Goal: Task Accomplishment & Management: Use online tool/utility

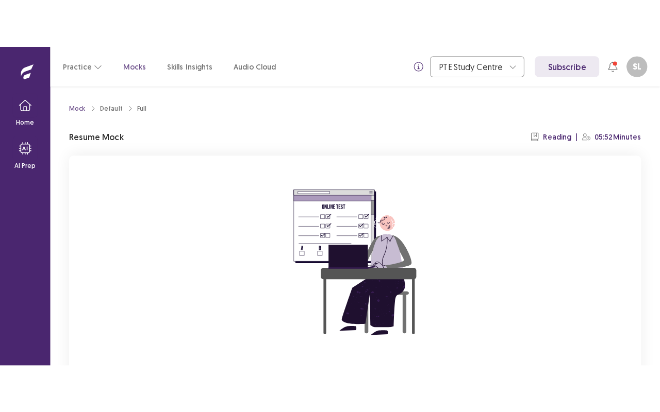
scroll to position [93, 0]
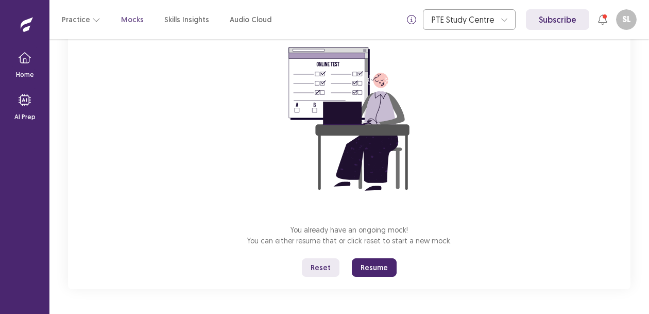
click at [383, 265] on button "Resume" at bounding box center [374, 267] width 45 height 19
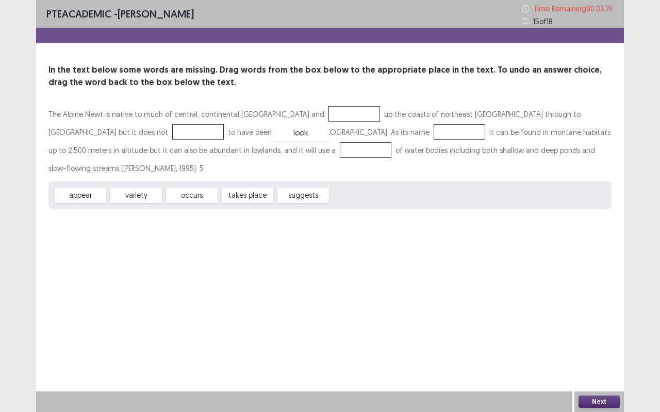
drag, startPoint x: 361, startPoint y: 180, endPoint x: 303, endPoint y: 117, distance: 85.7
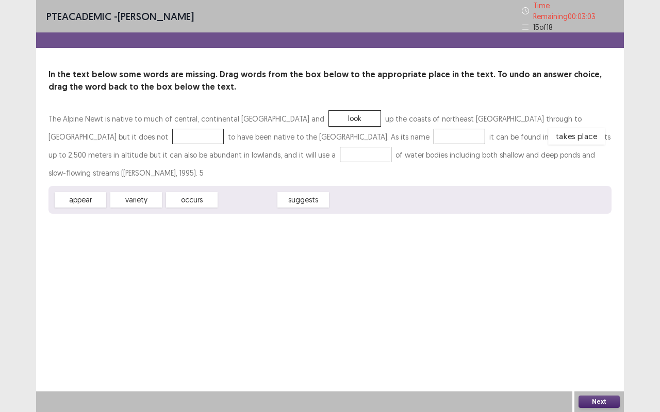
drag, startPoint x: 242, startPoint y: 181, endPoint x: 571, endPoint y: 110, distance: 336.8
drag, startPoint x: 92, startPoint y: 183, endPoint x: 245, endPoint y: 140, distance: 159.5
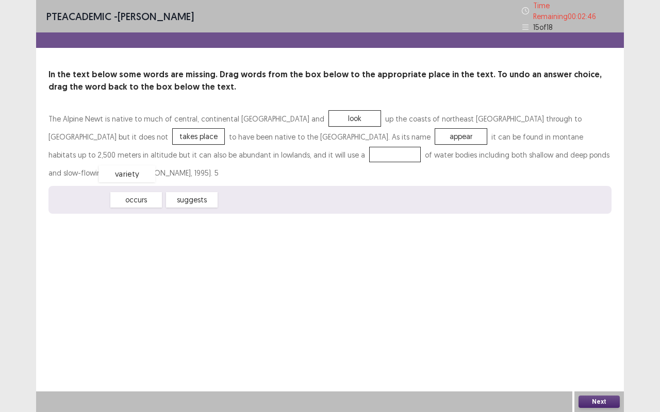
drag, startPoint x: 81, startPoint y: 181, endPoint x: 127, endPoint y: 155, distance: 53.3
click at [594, 313] on button "Next" at bounding box center [598, 402] width 41 height 12
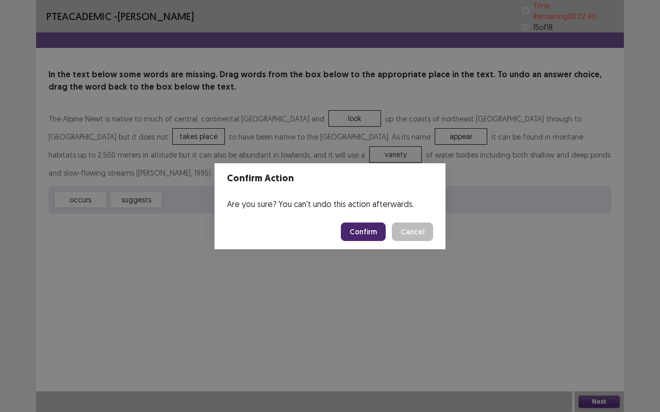
click at [362, 231] on button "Confirm" at bounding box center [363, 232] width 45 height 19
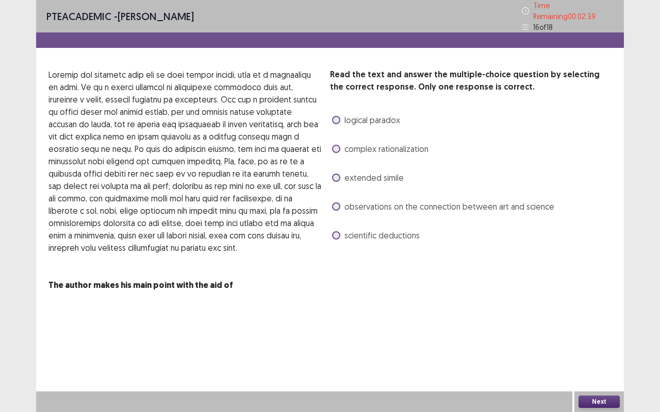
click at [338, 178] on label "extended simile" at bounding box center [368, 178] width 72 height 12
click at [588, 313] on button "Next" at bounding box center [598, 402] width 41 height 12
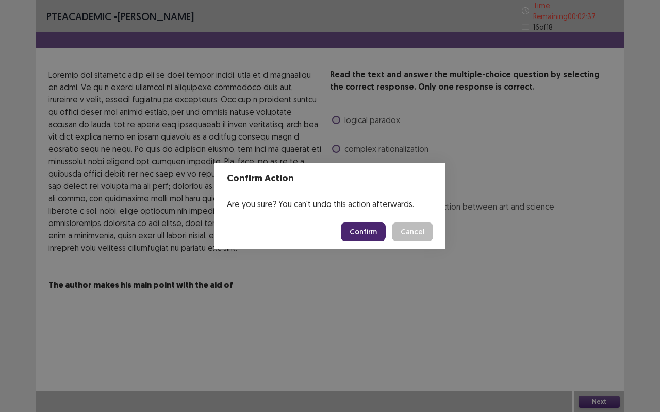
click at [364, 227] on button "Confirm" at bounding box center [363, 232] width 45 height 19
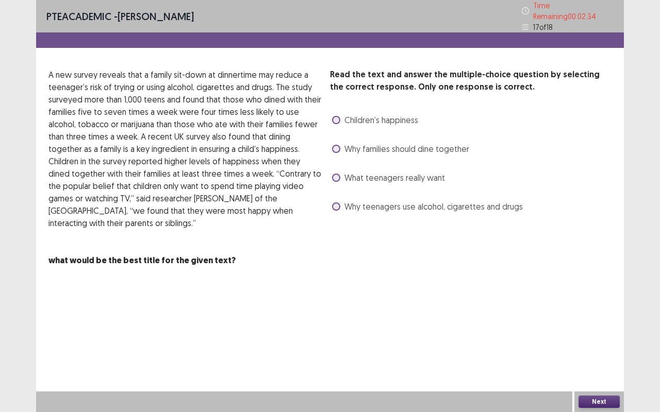
click at [337, 174] on span at bounding box center [336, 178] width 8 height 8
click at [591, 313] on button "Next" at bounding box center [598, 402] width 41 height 12
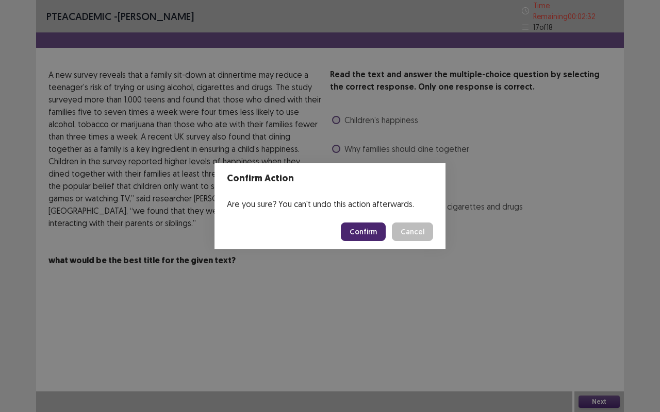
click at [372, 226] on button "Confirm" at bounding box center [363, 232] width 45 height 19
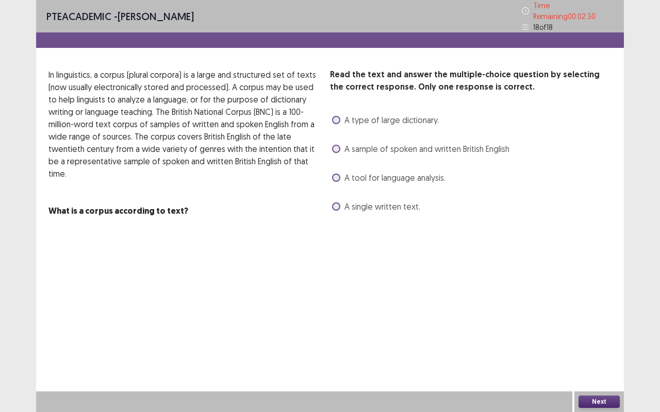
click at [337, 175] on span at bounding box center [336, 178] width 8 height 8
click at [598, 313] on button "Next" at bounding box center [598, 402] width 41 height 12
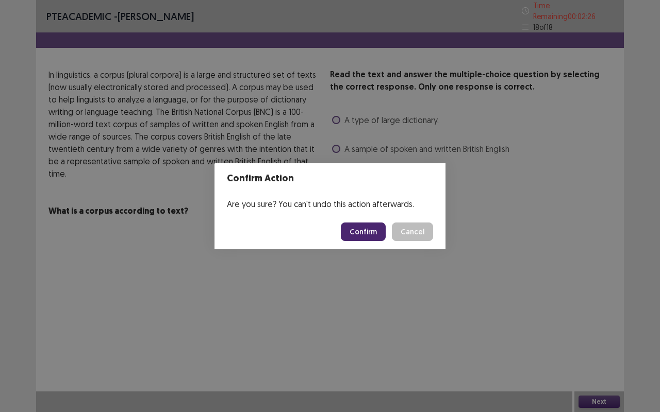
click at [371, 233] on button "Confirm" at bounding box center [363, 232] width 45 height 19
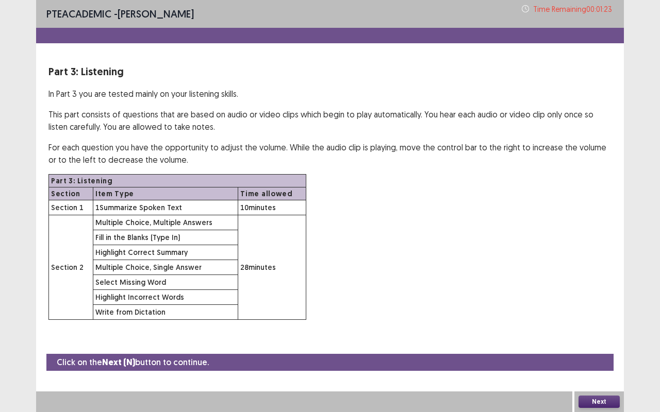
click at [585, 313] on button "Next" at bounding box center [598, 402] width 41 height 12
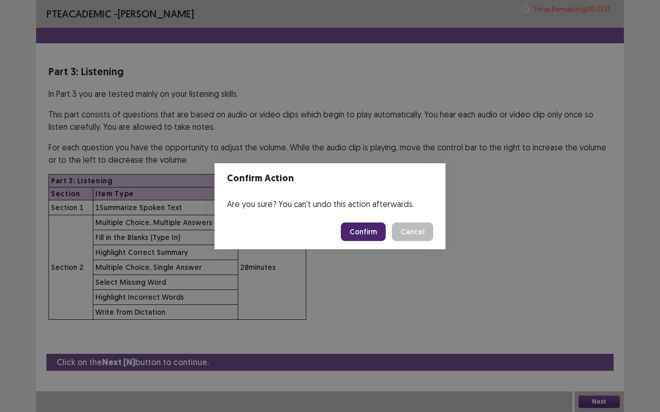
click at [367, 224] on button "Confirm" at bounding box center [363, 232] width 45 height 19
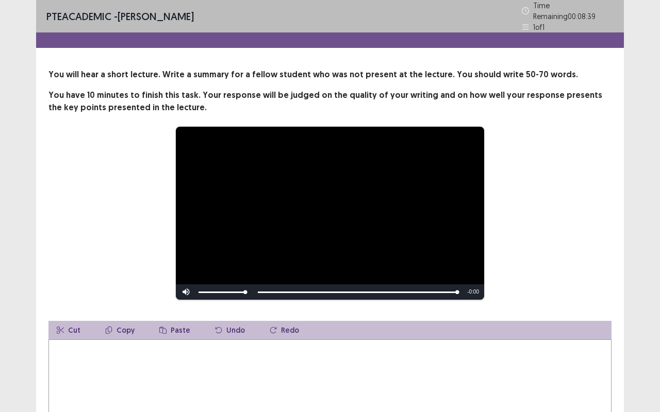
click at [237, 313] on textarea at bounding box center [329, 396] width 563 height 113
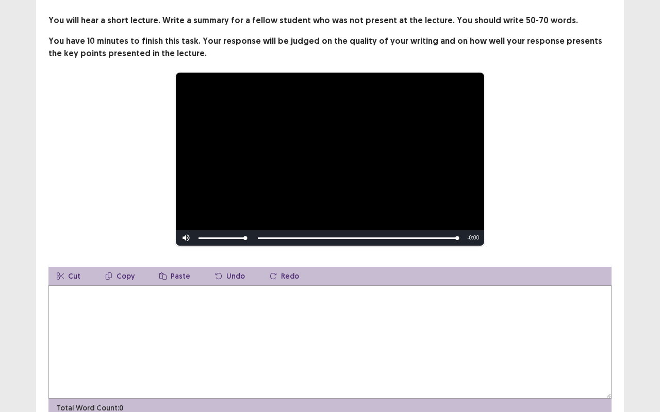
scroll to position [59, 0]
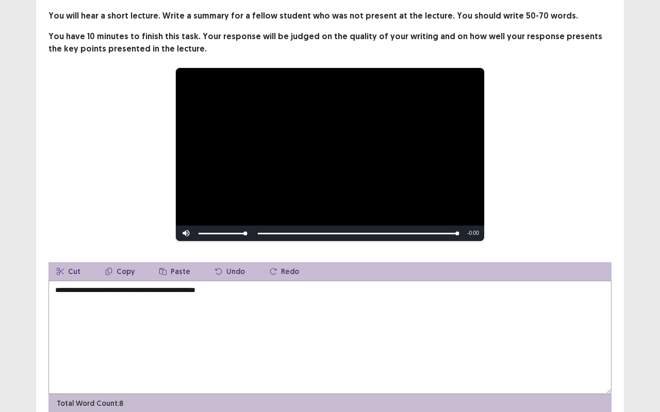
click at [200, 289] on textarea "**********" at bounding box center [329, 337] width 563 height 113
click at [205, 288] on textarea "**********" at bounding box center [329, 337] width 563 height 113
click at [219, 284] on textarea "**********" at bounding box center [329, 337] width 563 height 113
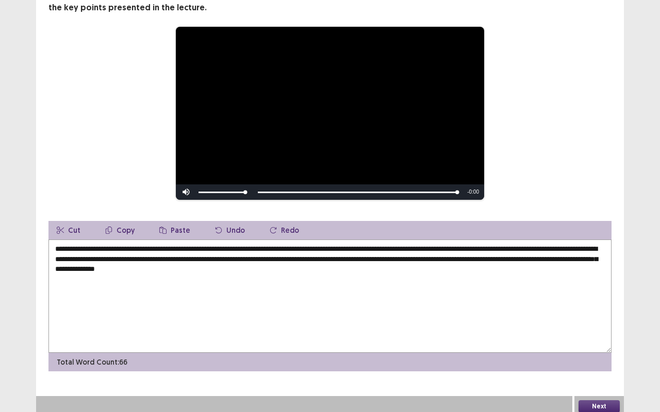
scroll to position [100, 0]
type textarea "**********"
click at [586, 313] on button "Next" at bounding box center [598, 406] width 41 height 12
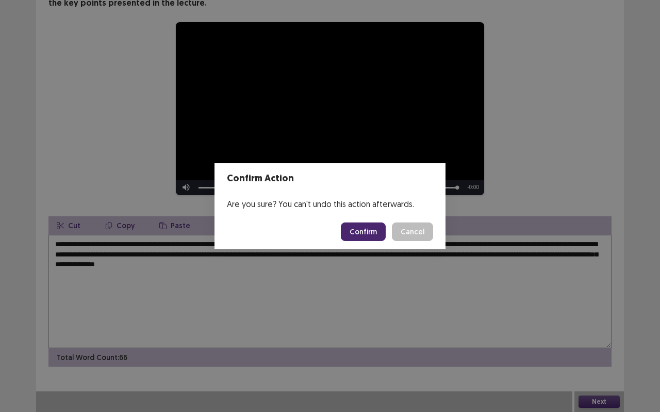
click at [350, 229] on button "Confirm" at bounding box center [363, 232] width 45 height 19
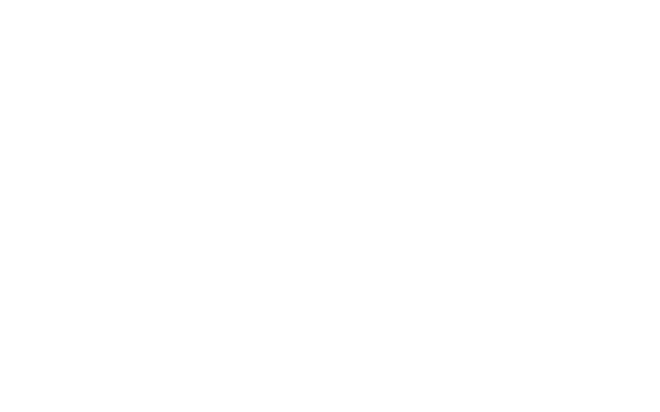
scroll to position [0, 0]
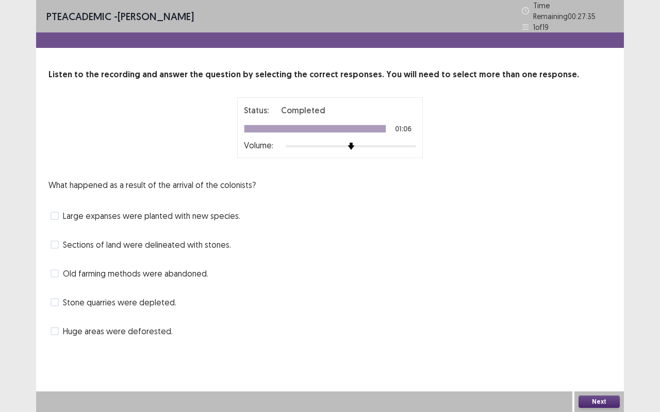
click at [55, 270] on span at bounding box center [54, 273] width 8 height 8
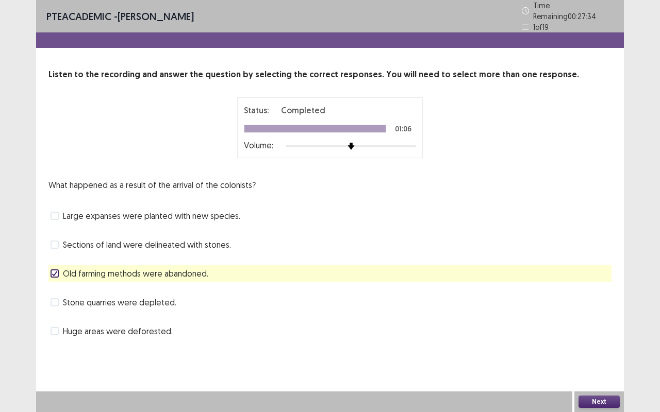
click at [588, 313] on button "Next" at bounding box center [598, 402] width 41 height 12
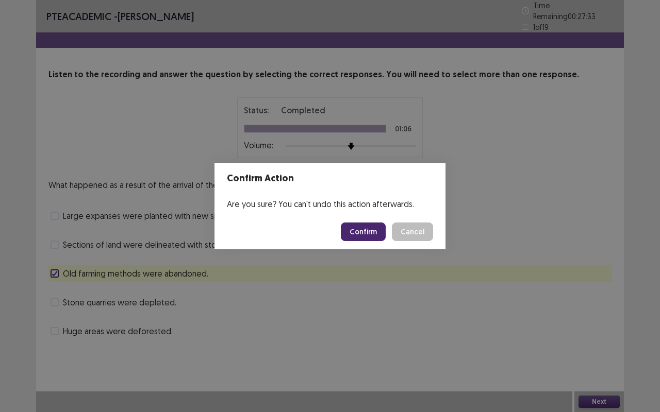
click at [358, 233] on button "Confirm" at bounding box center [363, 232] width 45 height 19
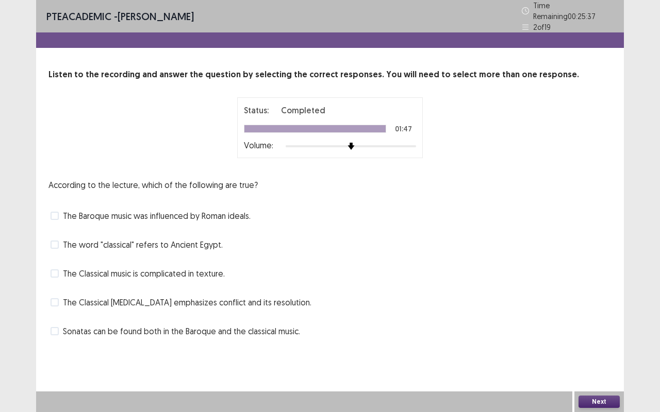
click at [56, 313] on span at bounding box center [54, 331] width 8 height 8
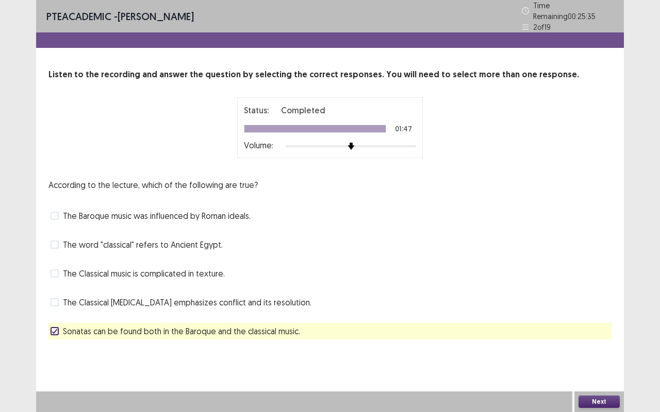
click at [585, 313] on button "Next" at bounding box center [598, 402] width 41 height 12
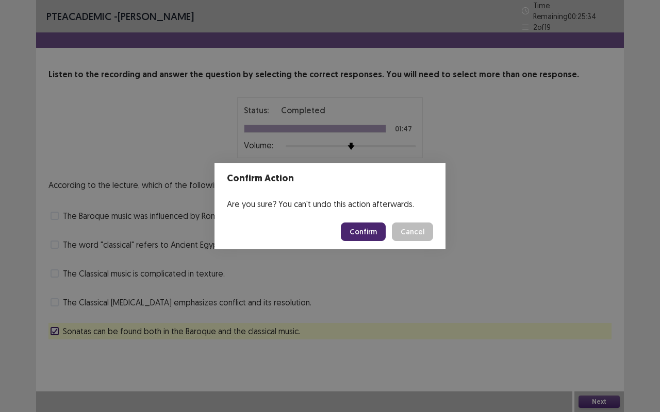
click at [356, 234] on button "Confirm" at bounding box center [363, 232] width 45 height 19
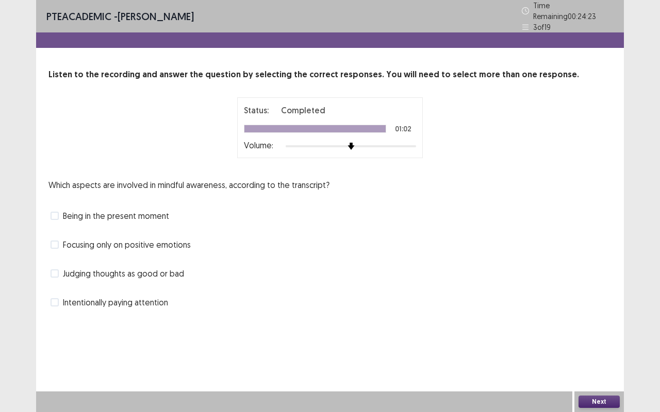
click at [56, 241] on span at bounding box center [54, 245] width 8 height 8
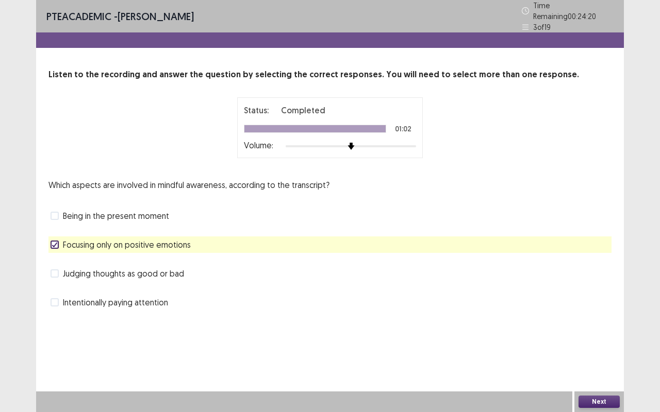
click at [52, 213] on span at bounding box center [54, 216] width 8 height 8
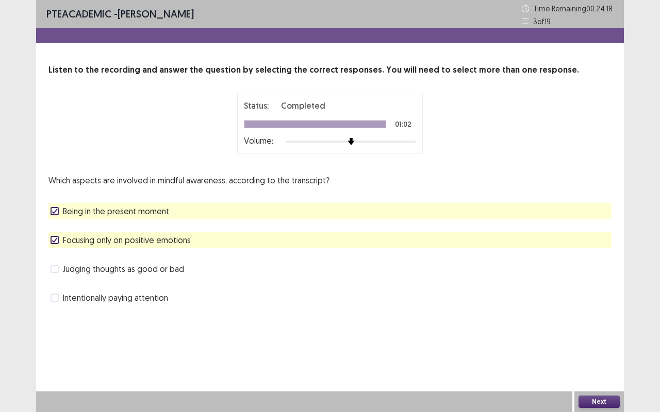
click at [56, 240] on icon at bounding box center [55, 240] width 6 height 5
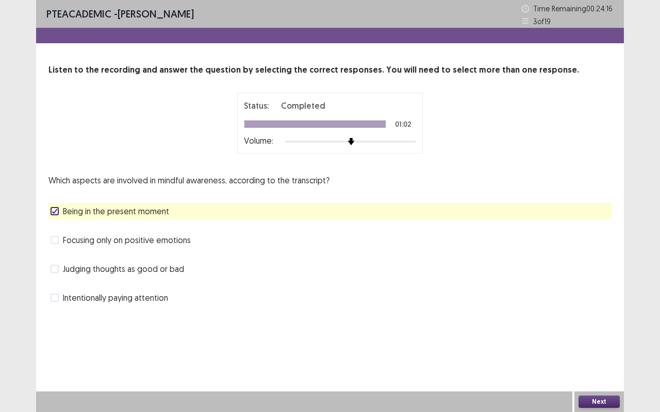
click at [599, 313] on button "Next" at bounding box center [598, 402] width 41 height 12
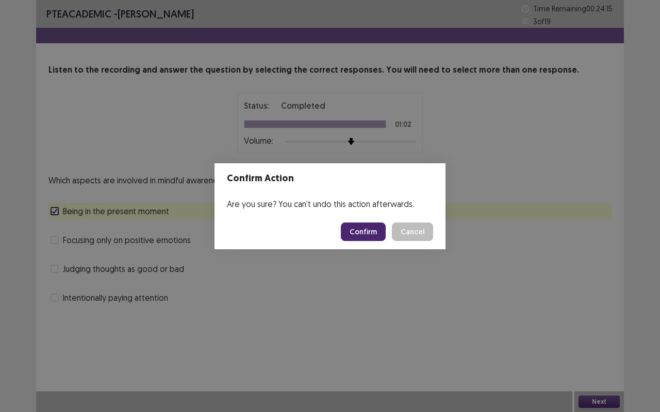
click at [352, 233] on button "Confirm" at bounding box center [363, 232] width 45 height 19
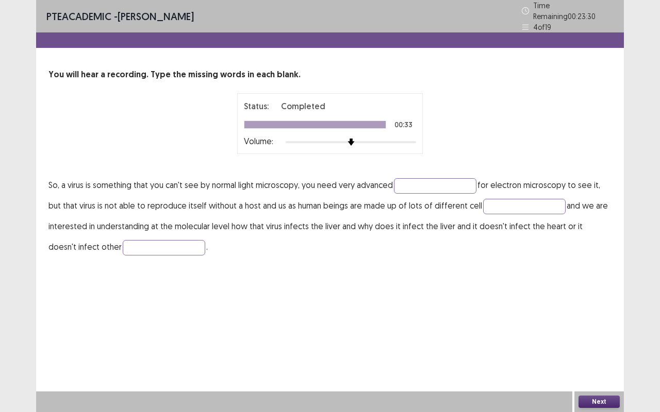
click at [428, 164] on div "You will hear a recording. Type the missing words in each blank. Status: Comple…" at bounding box center [329, 163] width 587 height 189
click at [422, 178] on input "text" at bounding box center [435, 185] width 82 height 15
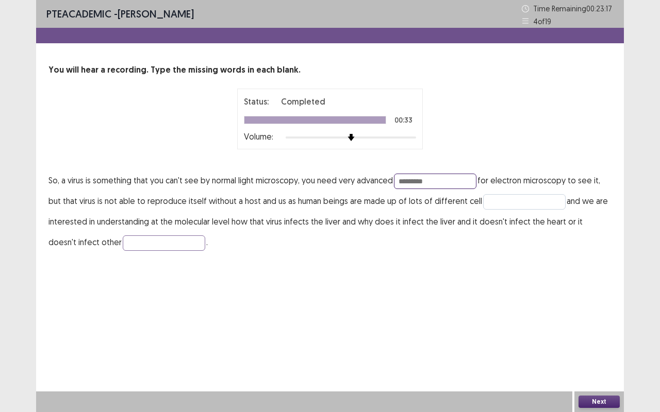
type input "*********"
click at [524, 203] on input "text" at bounding box center [524, 201] width 82 height 15
type input "*****"
click at [154, 245] on input "text" at bounding box center [164, 242] width 82 height 15
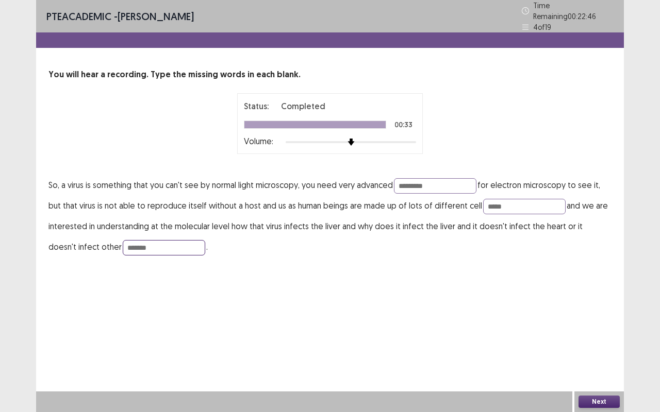
type input "*******"
click at [603, 313] on button "Next" at bounding box center [598, 402] width 41 height 12
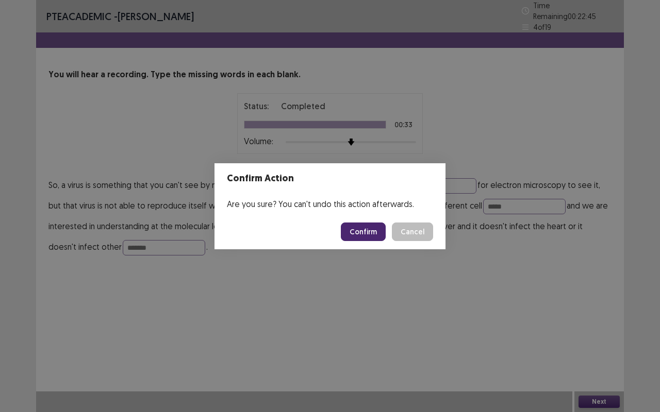
click at [378, 229] on button "Confirm" at bounding box center [363, 232] width 45 height 19
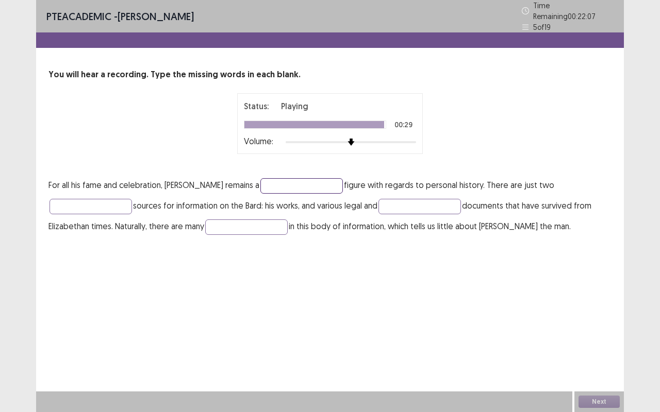
click at [327, 181] on input "text" at bounding box center [301, 185] width 82 height 15
type input "*********"
click at [83, 199] on input "text" at bounding box center [90, 206] width 82 height 15
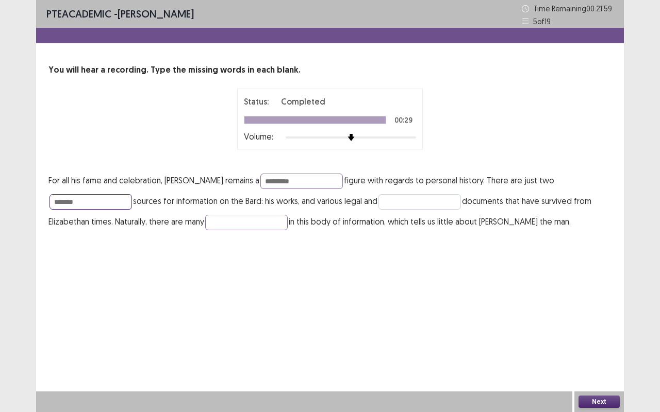
type input "*******"
click at [407, 198] on input "text" at bounding box center [419, 201] width 82 height 15
type input "******"
click at [263, 217] on input "text" at bounding box center [246, 222] width 82 height 15
type input "****"
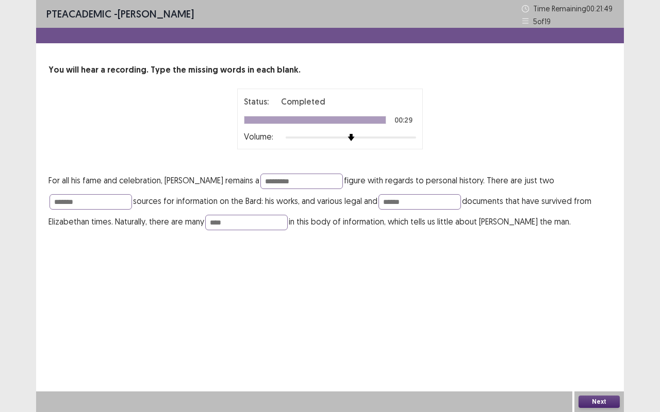
click at [601, 313] on button "Next" at bounding box center [598, 402] width 41 height 12
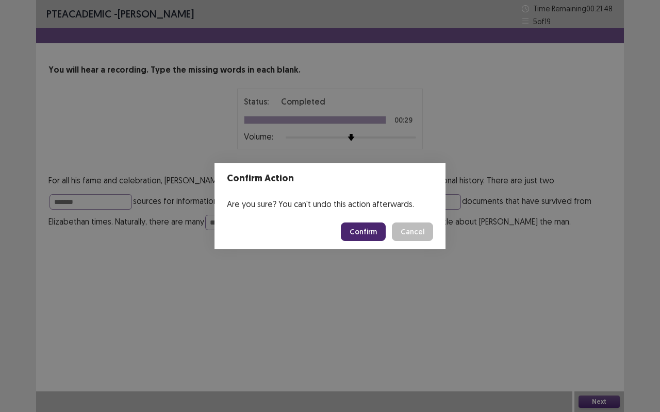
click at [360, 228] on button "Confirm" at bounding box center [363, 232] width 45 height 19
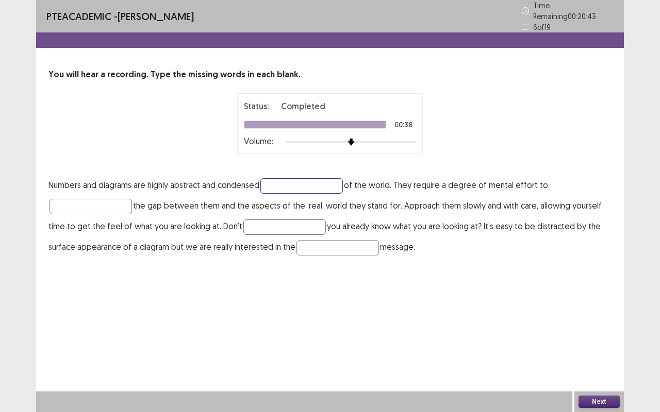
click at [309, 186] on input "text" at bounding box center [301, 185] width 82 height 15
click at [104, 204] on input "text" at bounding box center [90, 206] width 82 height 15
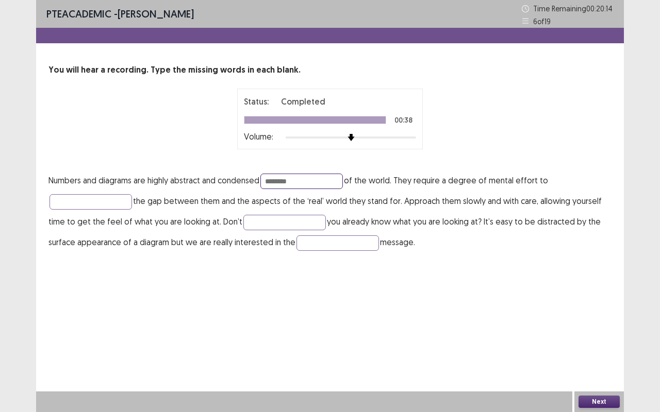
click at [291, 179] on input "*******" at bounding box center [301, 181] width 82 height 15
type input "*******"
click at [93, 196] on input "text" at bounding box center [90, 201] width 82 height 15
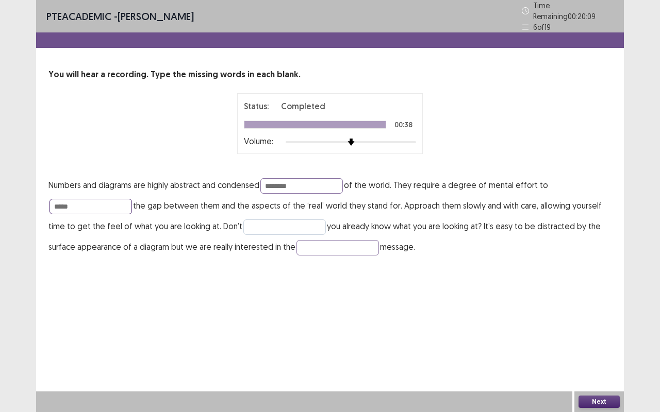
type input "*****"
click at [251, 220] on input "text" at bounding box center [284, 227] width 82 height 15
type input "******"
click at [312, 247] on input "text" at bounding box center [337, 247] width 82 height 15
type input "**********"
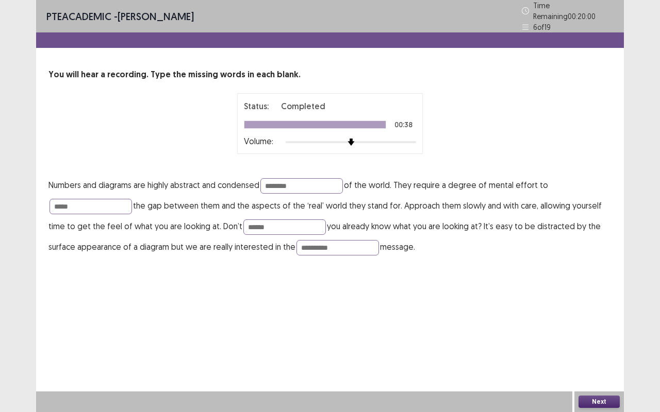
click at [604, 313] on button "Next" at bounding box center [598, 402] width 41 height 12
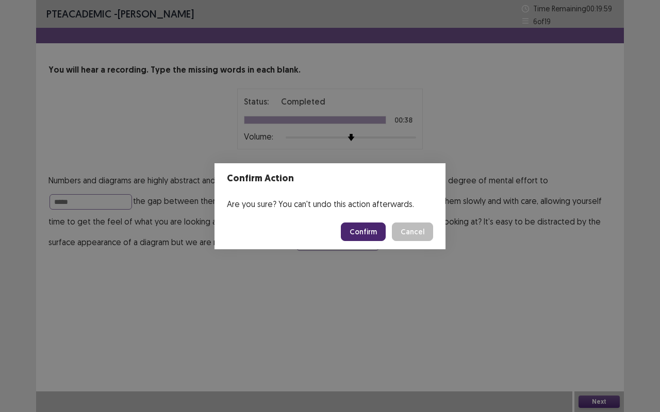
click at [374, 230] on button "Confirm" at bounding box center [363, 232] width 45 height 19
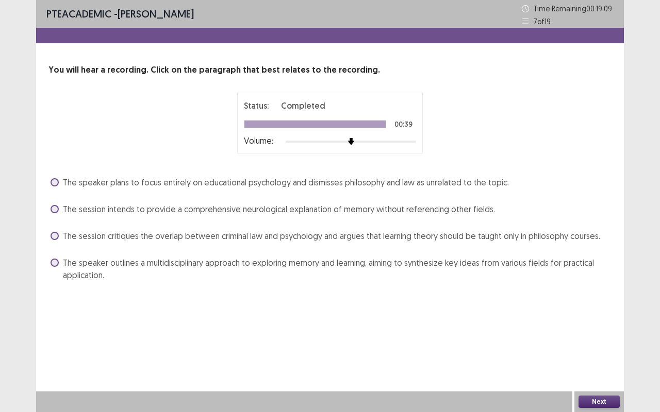
click at [53, 233] on span at bounding box center [54, 236] width 8 height 8
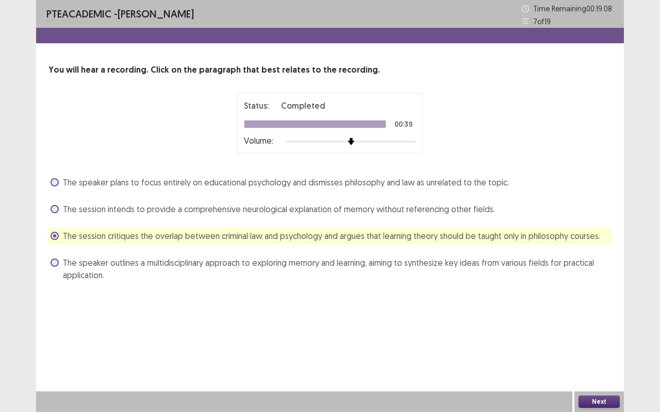
click at [594, 313] on button "Next" at bounding box center [598, 402] width 41 height 12
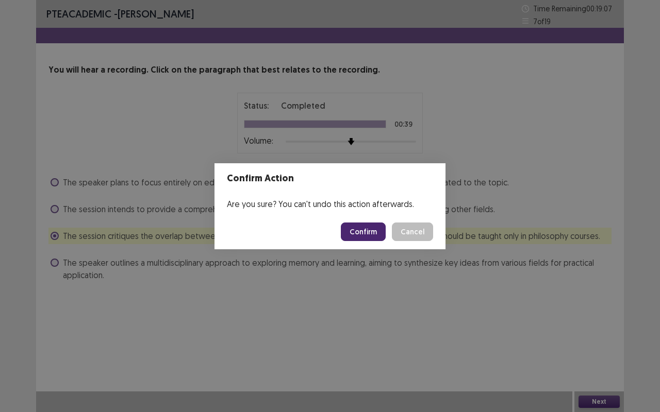
click at [349, 232] on button "Confirm" at bounding box center [363, 232] width 45 height 19
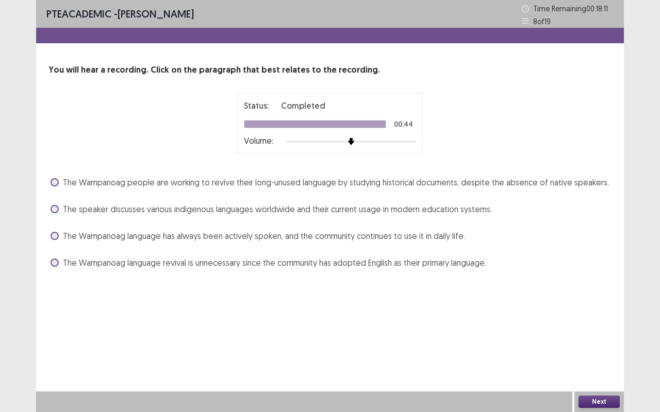
click at [56, 235] on span at bounding box center [54, 236] width 8 height 8
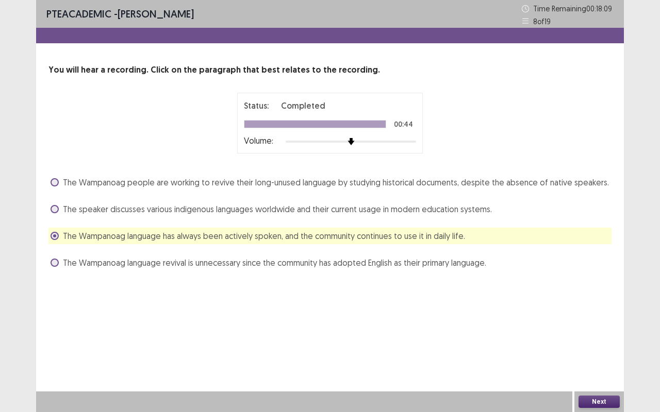
click at [586, 313] on button "Next" at bounding box center [598, 402] width 41 height 12
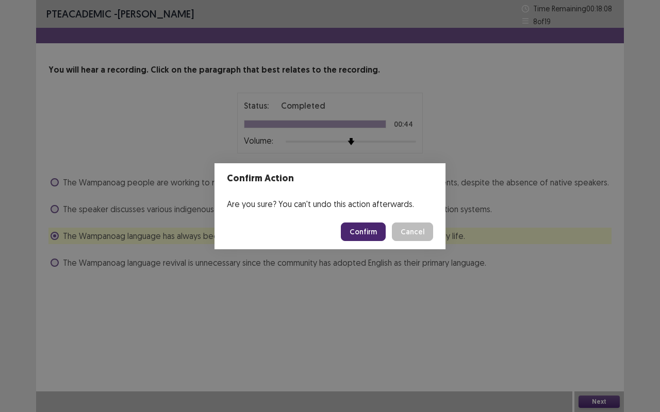
click at [362, 239] on button "Confirm" at bounding box center [363, 232] width 45 height 19
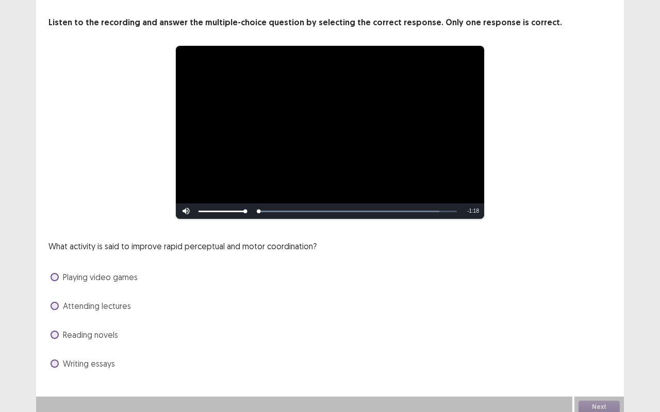
scroll to position [53, 0]
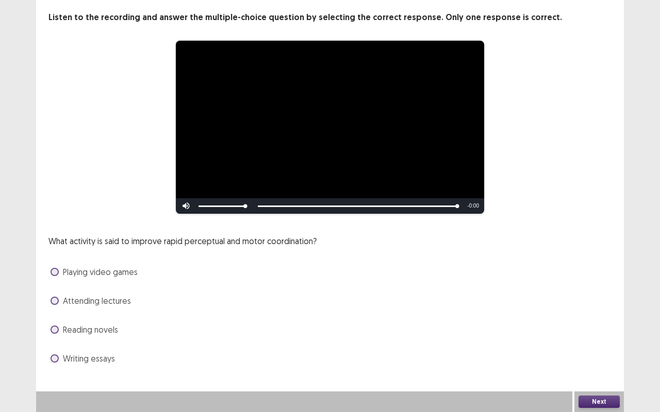
click at [56, 304] on span at bounding box center [54, 301] width 8 height 8
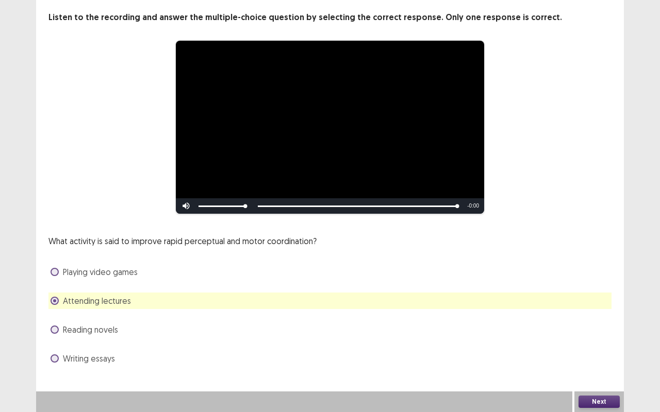
click at [576, 313] on div "Next" at bounding box center [598, 402] width 49 height 21
click at [591, 313] on button "Next" at bounding box center [598, 402] width 41 height 12
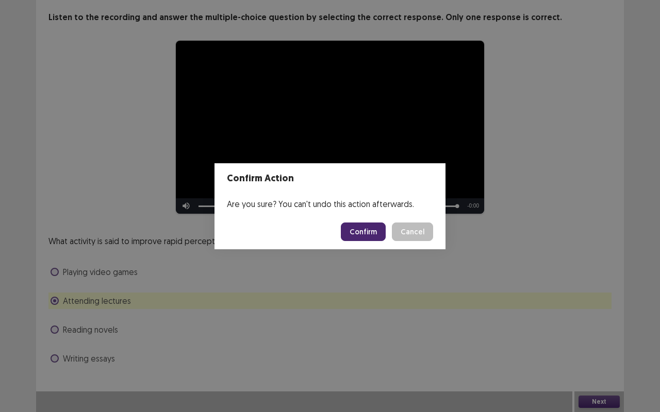
click at [361, 231] on button "Confirm" at bounding box center [363, 232] width 45 height 19
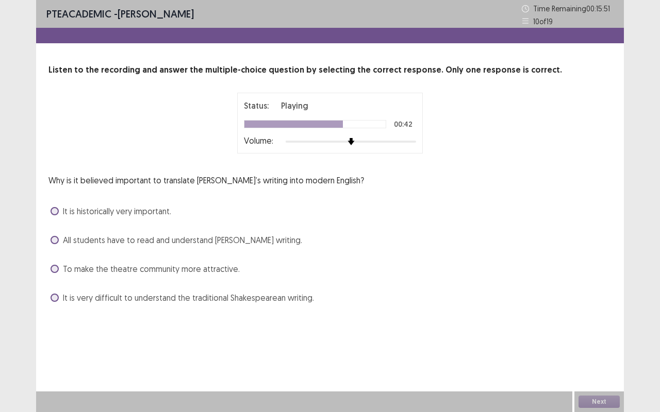
click at [53, 298] on span at bounding box center [54, 298] width 8 height 8
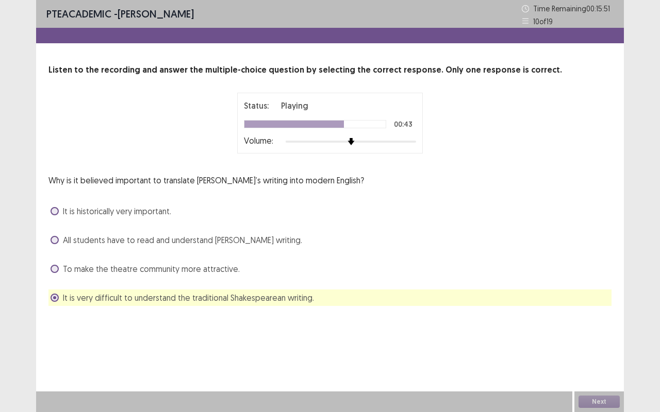
click at [53, 298] on span at bounding box center [54, 298] width 8 height 8
click at [52, 295] on span at bounding box center [54, 298] width 8 height 8
click at [44, 282] on div "Listen to the recording and answer the multiple-choice question by selecting th…" at bounding box center [329, 185] width 587 height 242
click at [50, 265] on label "To make the theatre community more attractive." at bounding box center [144, 269] width 189 height 12
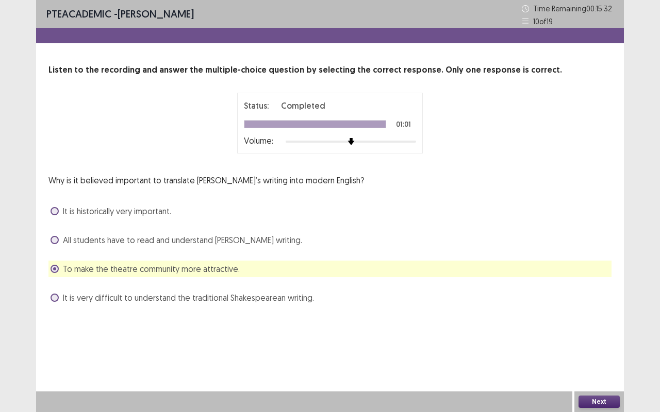
click at [594, 313] on button "Next" at bounding box center [598, 402] width 41 height 12
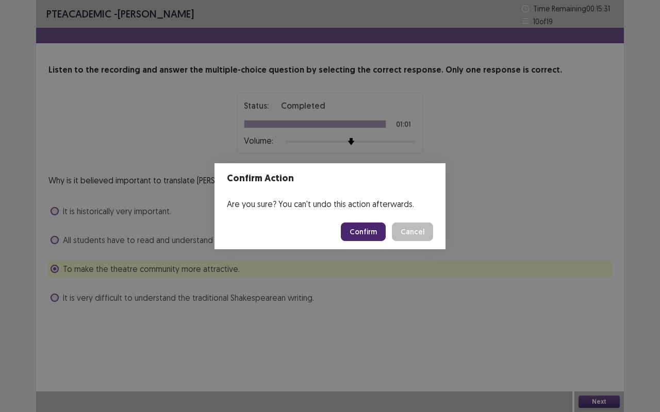
click at [362, 233] on button "Confirm" at bounding box center [363, 232] width 45 height 19
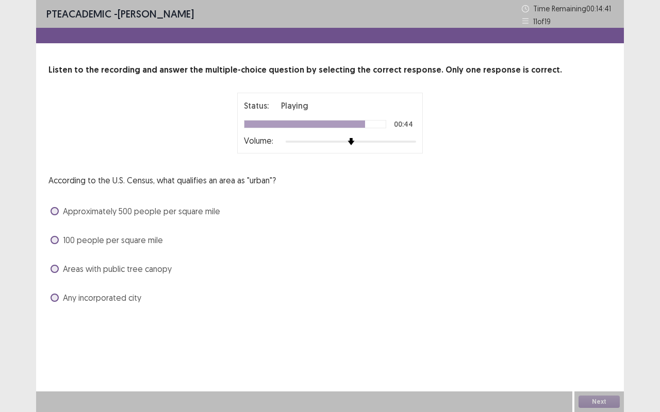
click at [55, 210] on span at bounding box center [54, 211] width 8 height 8
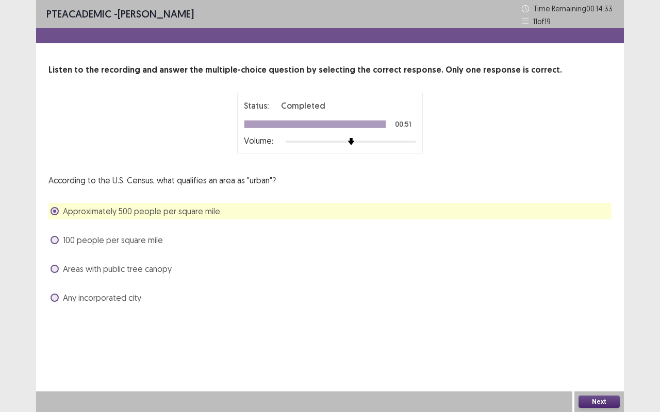
click at [596, 313] on button "Next" at bounding box center [598, 402] width 41 height 12
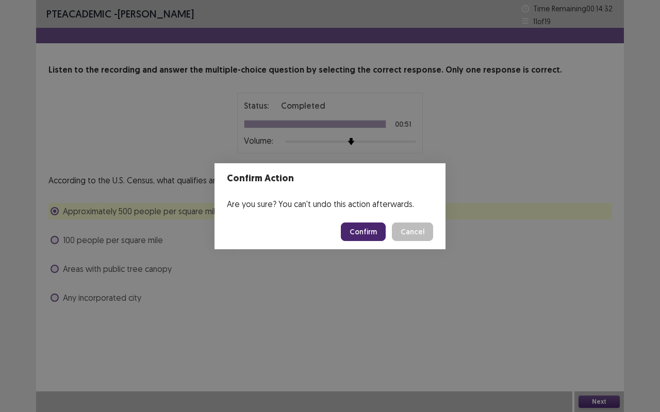
click at [375, 237] on button "Confirm" at bounding box center [363, 232] width 45 height 19
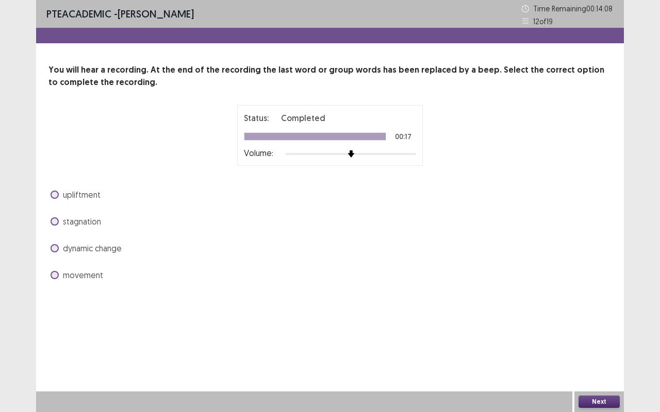
click at [53, 247] on span at bounding box center [54, 248] width 8 height 8
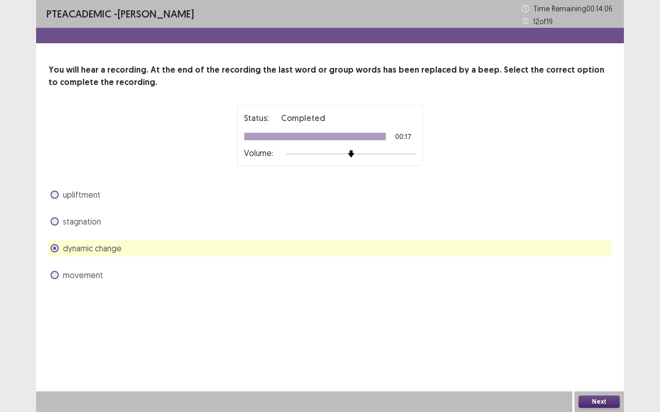
click at [589, 313] on button "Next" at bounding box center [598, 402] width 41 height 12
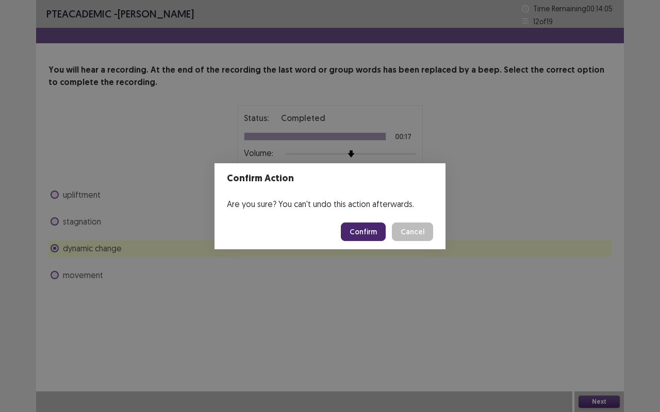
click at [360, 229] on button "Confirm" at bounding box center [363, 232] width 45 height 19
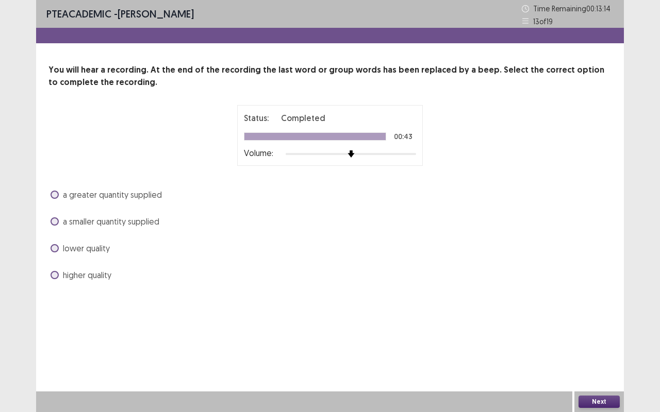
click at [55, 197] on span at bounding box center [54, 195] width 8 height 8
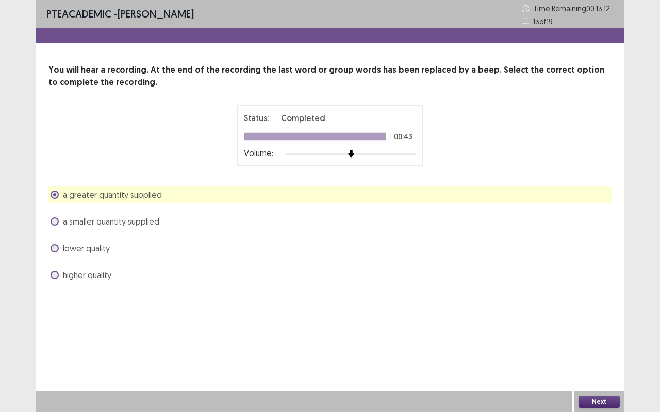
click at [591, 313] on div "Next" at bounding box center [598, 402] width 49 height 21
click at [599, 313] on button "Next" at bounding box center [598, 402] width 41 height 12
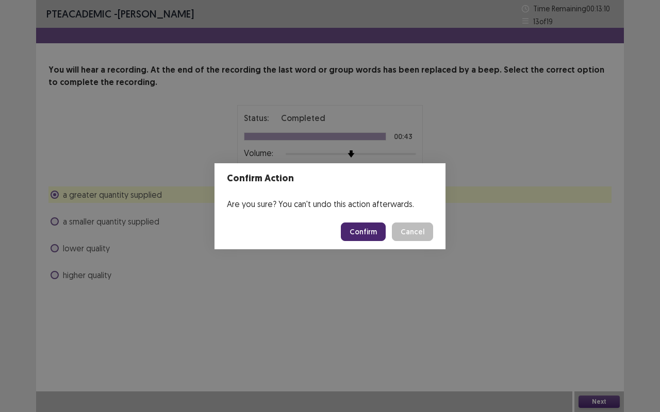
click at [365, 229] on button "Confirm" at bounding box center [363, 232] width 45 height 19
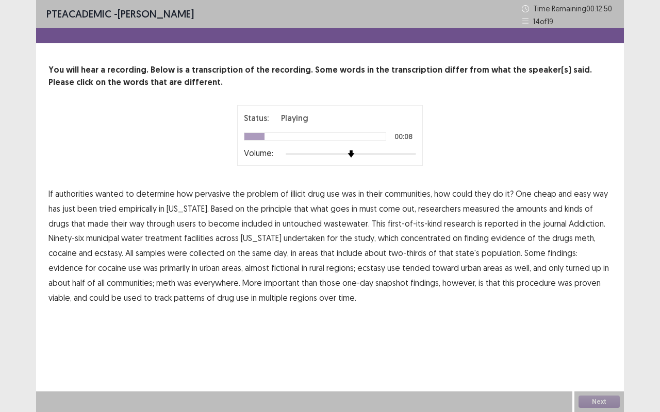
click at [132, 211] on span "empirically" at bounding box center [138, 209] width 38 height 12
click at [284, 222] on span "untouched" at bounding box center [301, 223] width 39 height 12
click at [297, 240] on span "undertaken" at bounding box center [303, 238] width 41 height 12
click at [271, 268] on span "fictional" at bounding box center [285, 268] width 28 height 12
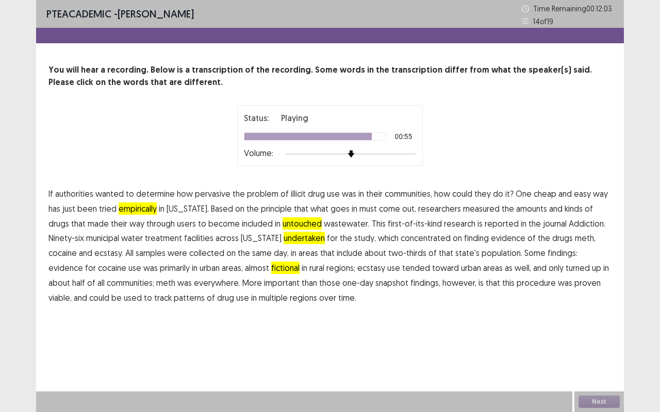
click at [516, 285] on span "procedure" at bounding box center [535, 283] width 39 height 12
click at [594, 313] on button "Next" at bounding box center [598, 402] width 41 height 12
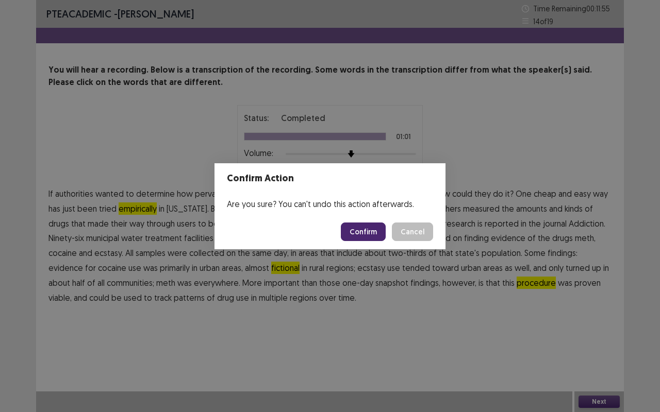
click at [371, 237] on button "Confirm" at bounding box center [363, 232] width 45 height 19
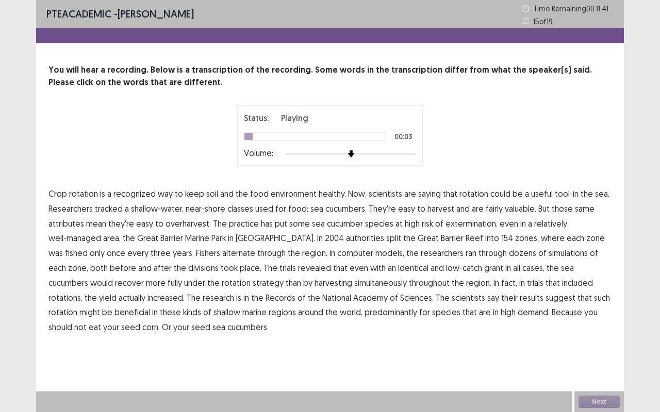
click at [301, 194] on span "environment" at bounding box center [294, 194] width 46 height 12
click at [247, 207] on span "classes" at bounding box center [240, 209] width 26 height 12
click at [460, 224] on span "extermination," at bounding box center [471, 223] width 52 height 12
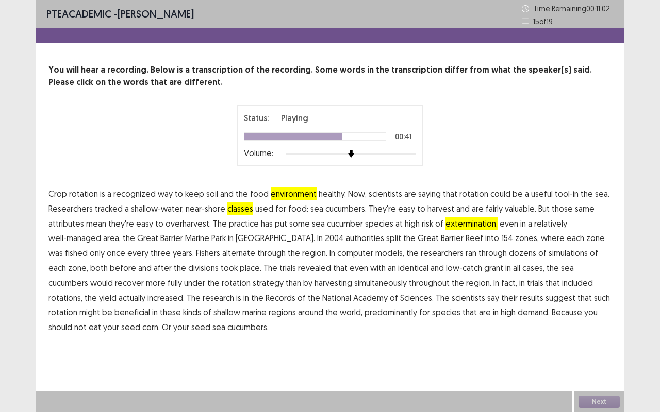
click at [337, 255] on span "computer" at bounding box center [355, 253] width 36 height 12
click at [364, 313] on span "predominantly" at bounding box center [390, 312] width 53 height 12
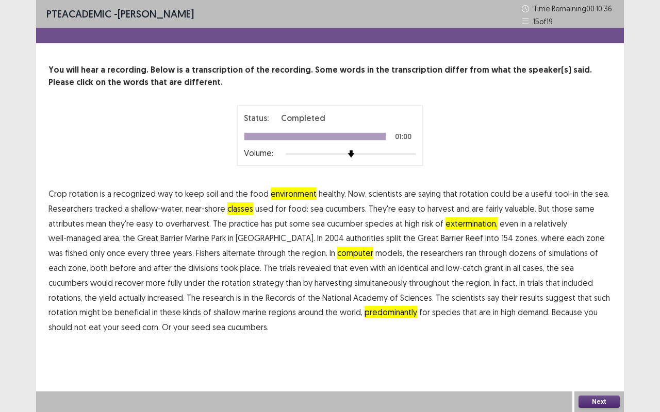
click at [337, 256] on span "computer" at bounding box center [355, 253] width 36 height 12
click at [591, 313] on button "Next" at bounding box center [598, 402] width 41 height 12
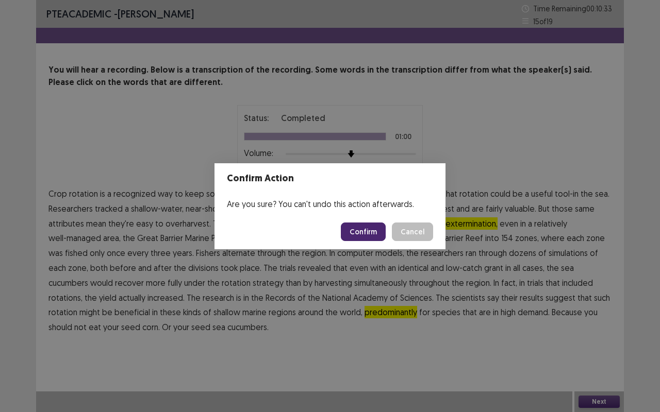
click at [354, 226] on button "Confirm" at bounding box center [363, 232] width 45 height 19
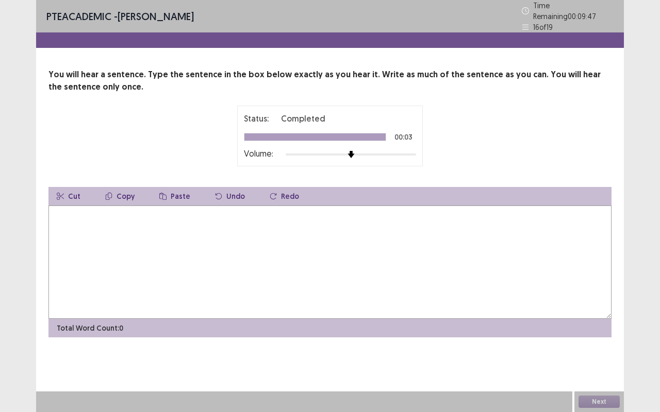
click at [253, 260] on textarea at bounding box center [329, 262] width 563 height 113
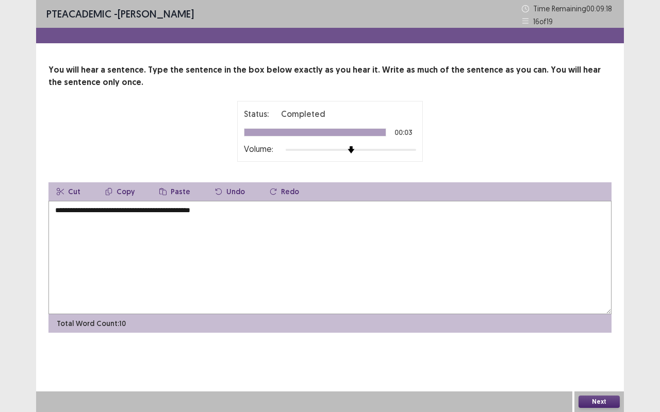
type textarea "**********"
click at [605, 313] on button "Next" at bounding box center [598, 402] width 41 height 12
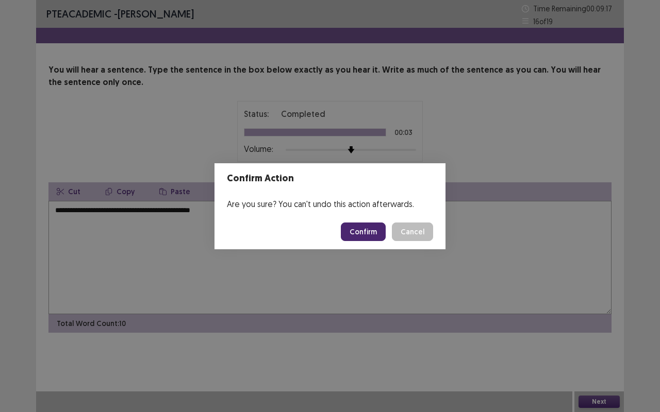
click at [363, 230] on button "Confirm" at bounding box center [363, 232] width 45 height 19
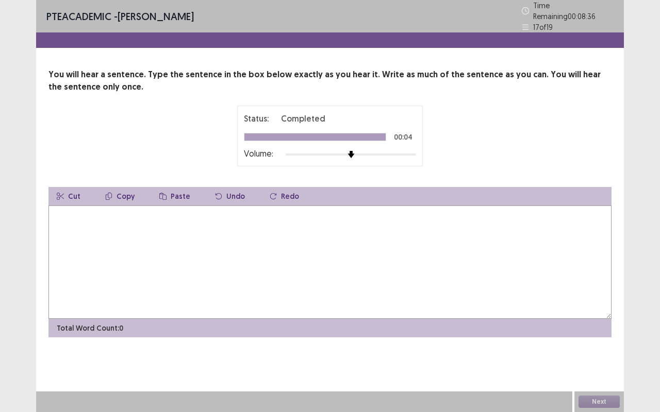
click at [247, 252] on textarea at bounding box center [329, 262] width 563 height 113
type textarea "**********"
click at [595, 313] on button "Next" at bounding box center [598, 402] width 41 height 12
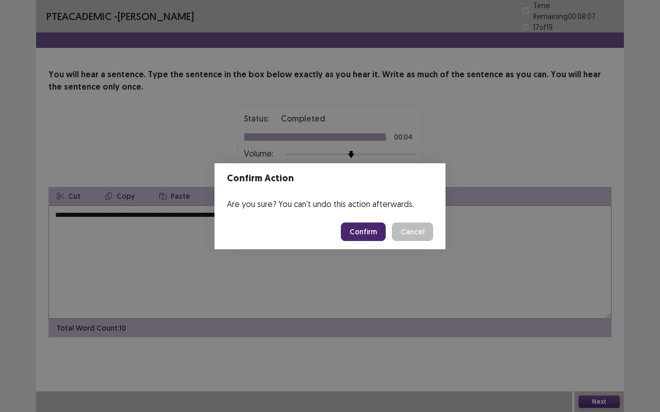
click at [374, 233] on button "Confirm" at bounding box center [363, 232] width 45 height 19
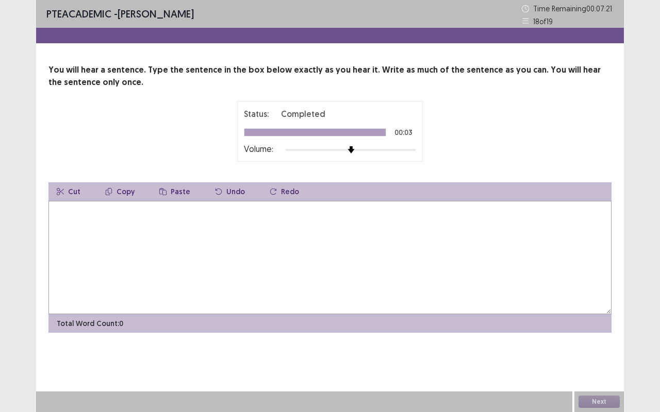
click at [305, 275] on textarea at bounding box center [329, 257] width 563 height 113
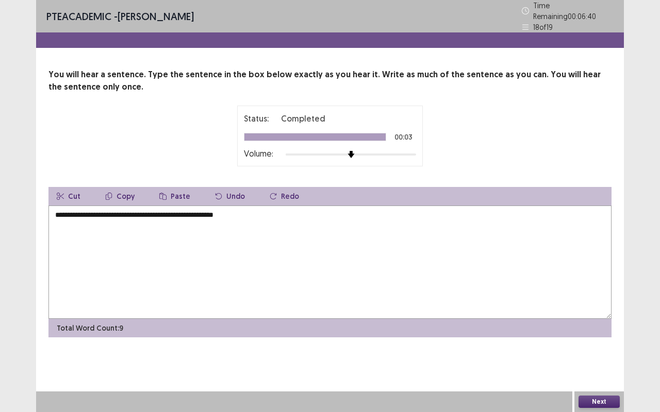
type textarea "**********"
click at [598, 313] on button "Next" at bounding box center [598, 402] width 41 height 12
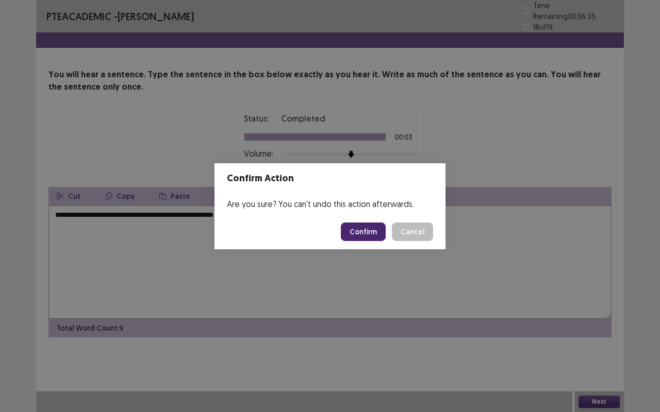
click at [362, 226] on button "Confirm" at bounding box center [363, 232] width 45 height 19
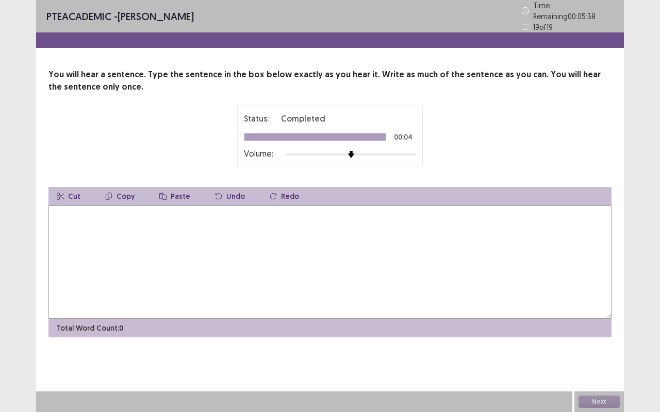
click at [290, 313] on div "Total Word Count: 0" at bounding box center [329, 328] width 563 height 19
click at [197, 288] on textarea at bounding box center [329, 262] width 563 height 113
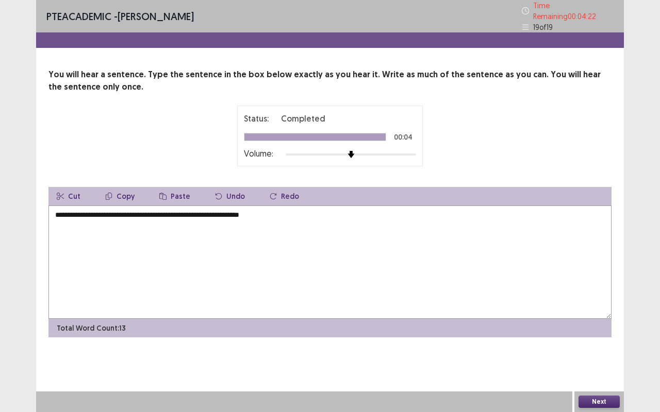
click at [129, 211] on textarea "**********" at bounding box center [329, 262] width 563 height 113
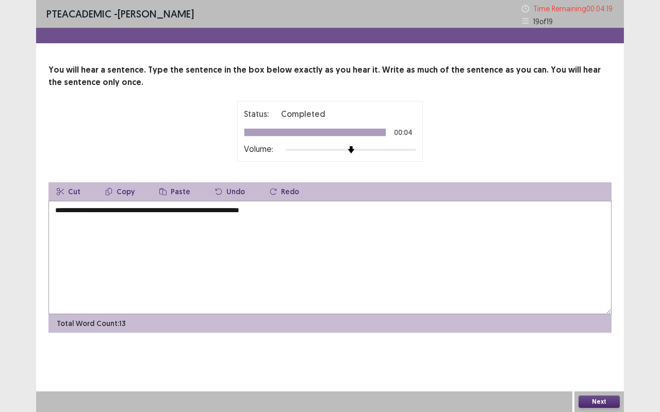
type textarea "**********"
click at [593, 313] on button "Next" at bounding box center [598, 402] width 41 height 12
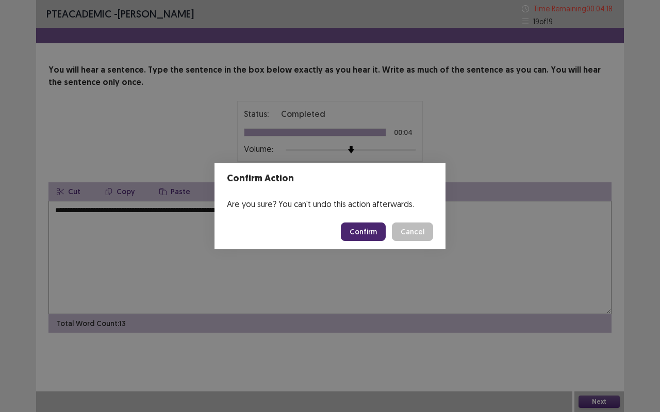
click at [367, 240] on button "Confirm" at bounding box center [363, 232] width 45 height 19
